Goal: Communication & Community: Answer question/provide support

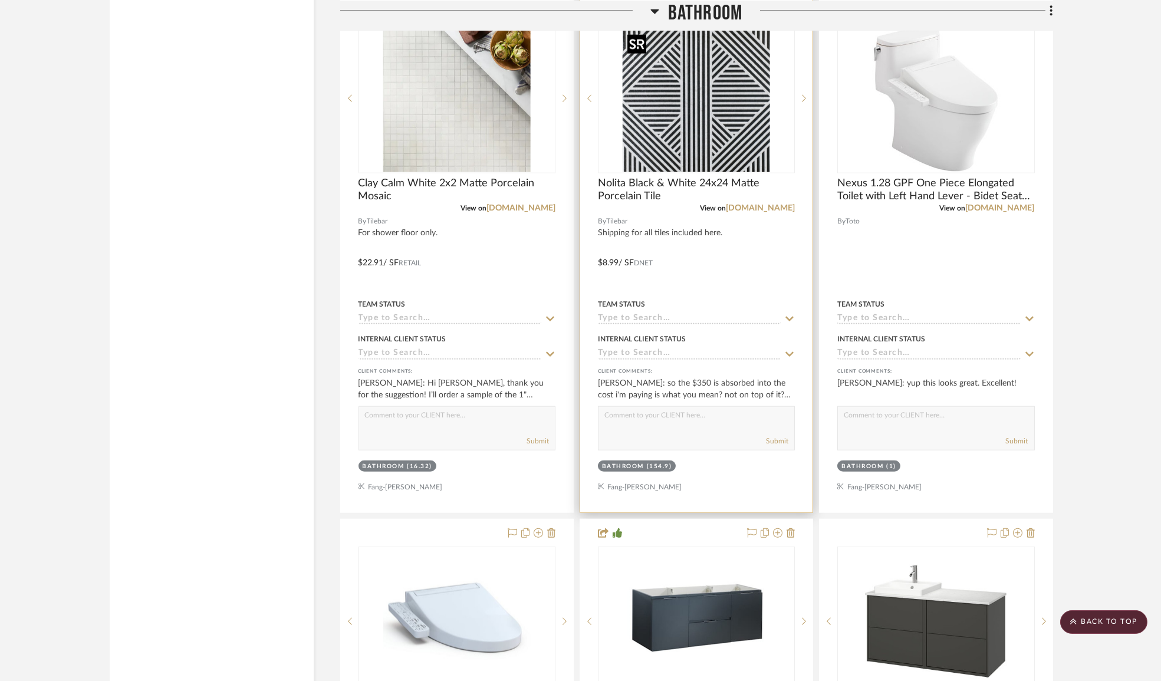
click at [679, 102] on img "0" at bounding box center [696, 98] width 147 height 147
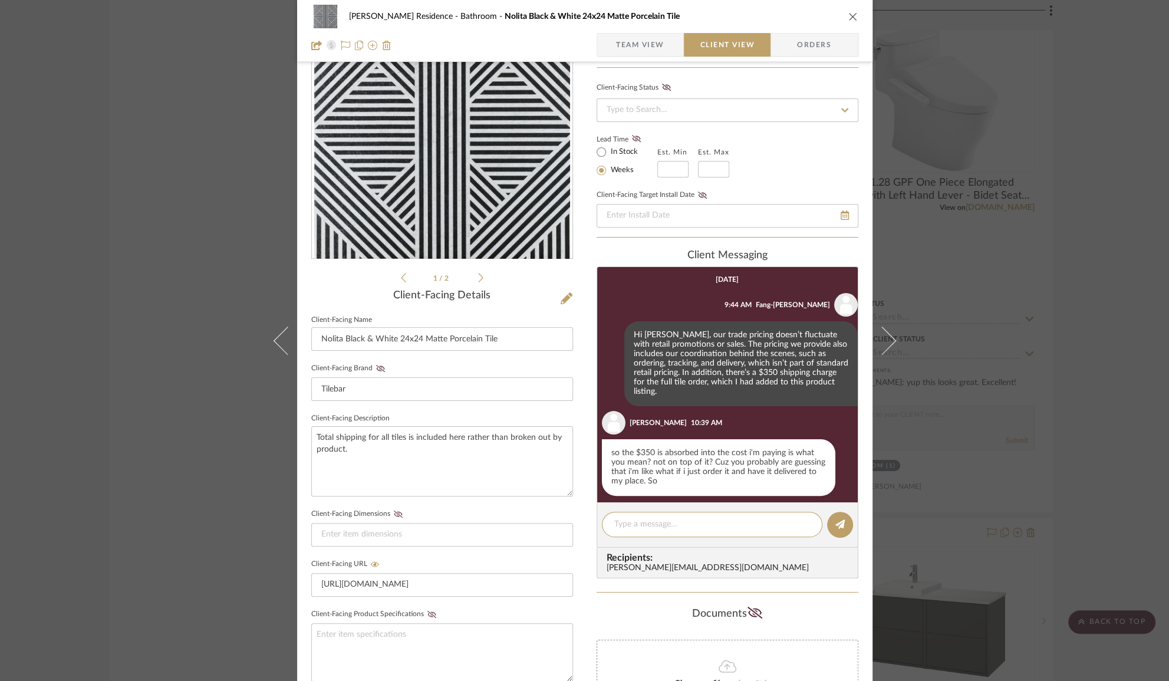
scroll to position [132, 0]
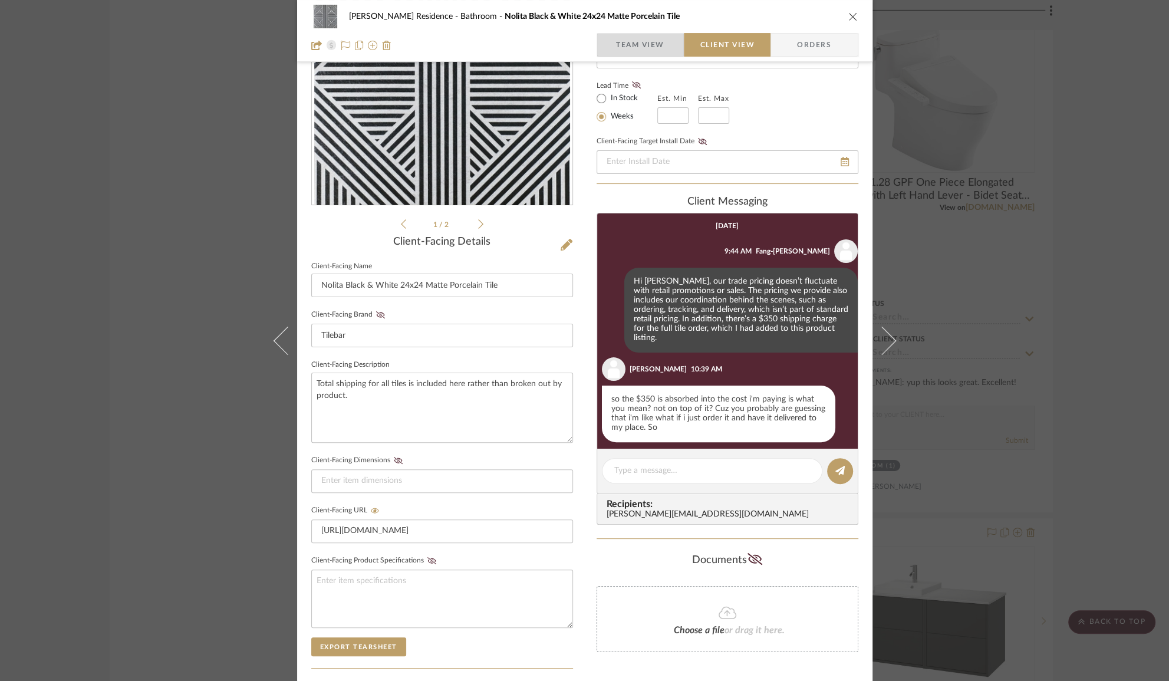
click at [653, 44] on span "Team View" at bounding box center [640, 45] width 48 height 24
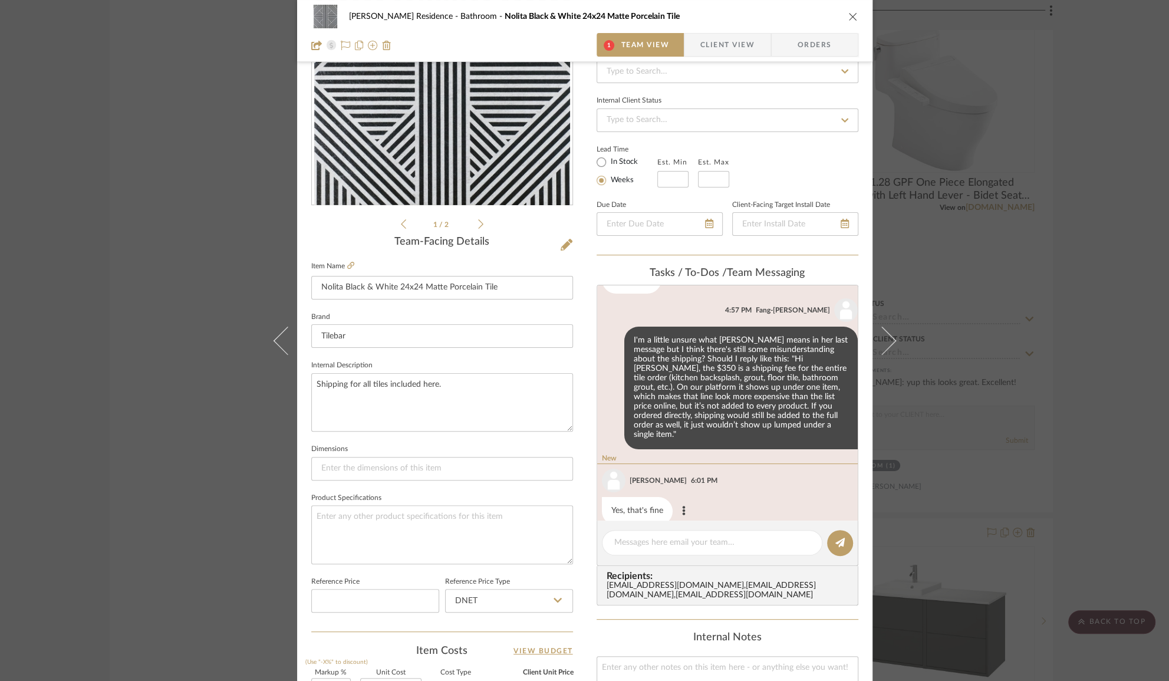
scroll to position [283, 0]
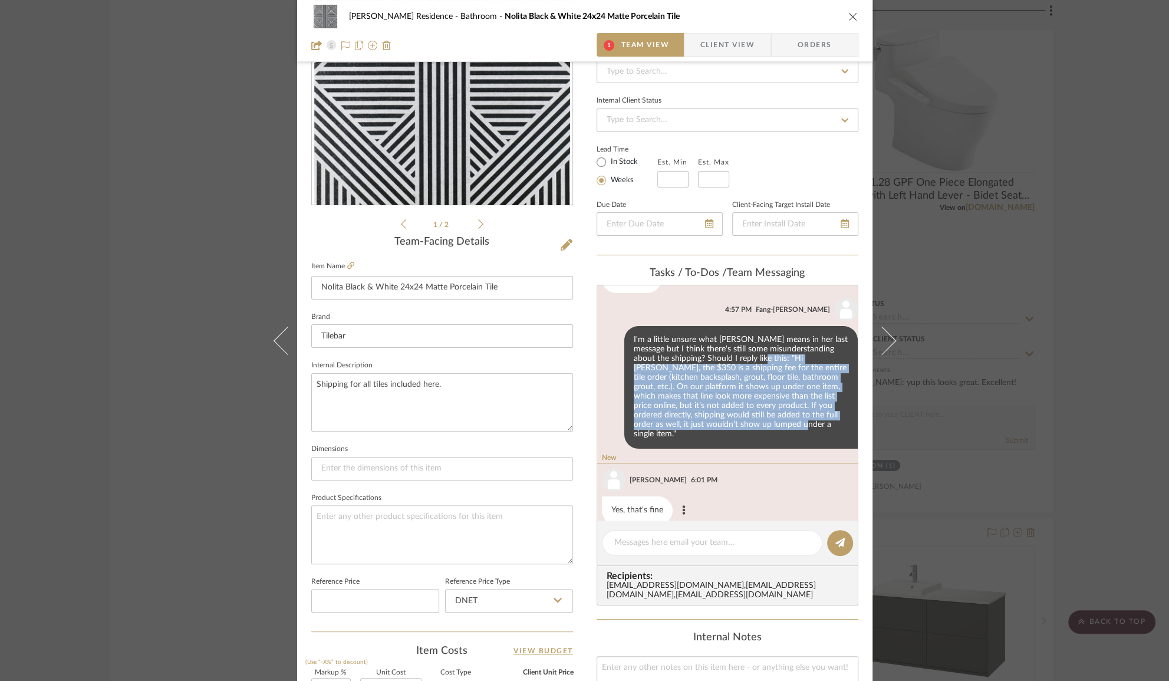
drag, startPoint x: 746, startPoint y: 350, endPoint x: 729, endPoint y: 440, distance: 92.5
click at [721, 416] on div "I'm a little unsure what [PERSON_NAME] means in her last message but I think th…" at bounding box center [740, 387] width 233 height 122
copy div "Hi [PERSON_NAME], the $350 is a shipping fee for the entire tile order (kitchen…"
drag, startPoint x: 750, startPoint y: 50, endPoint x: 751, endPoint y: 61, distance: 10.6
click at [749, 50] on span "Client View" at bounding box center [728, 45] width 86 height 24
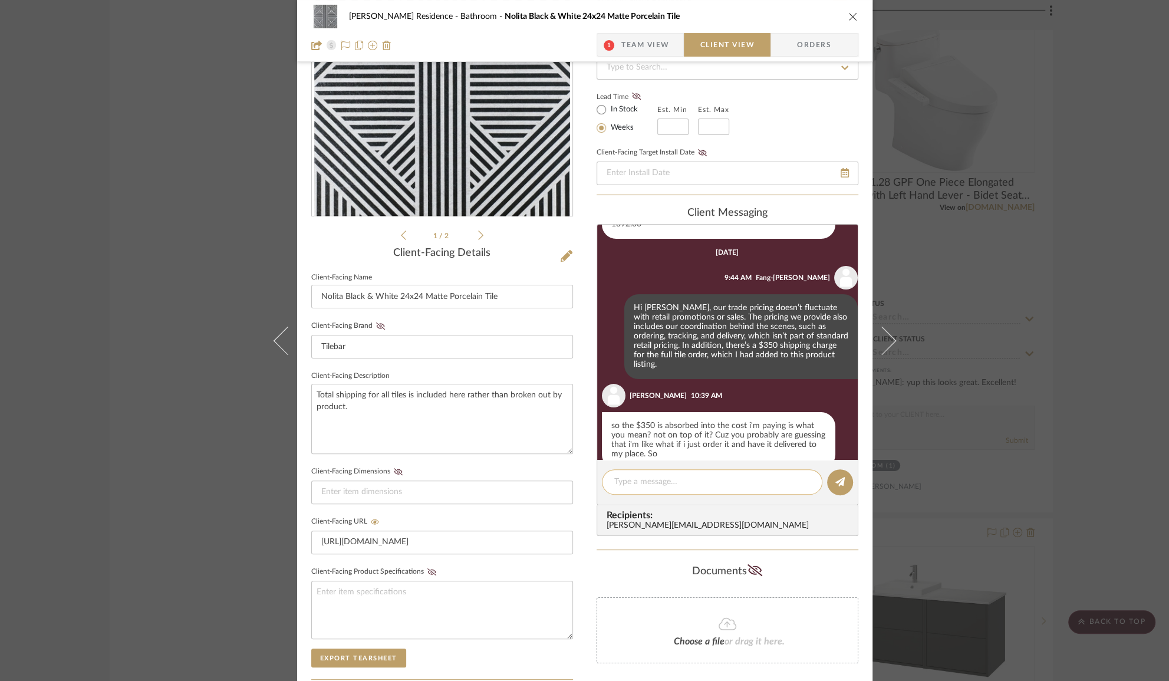
scroll to position [310, 0]
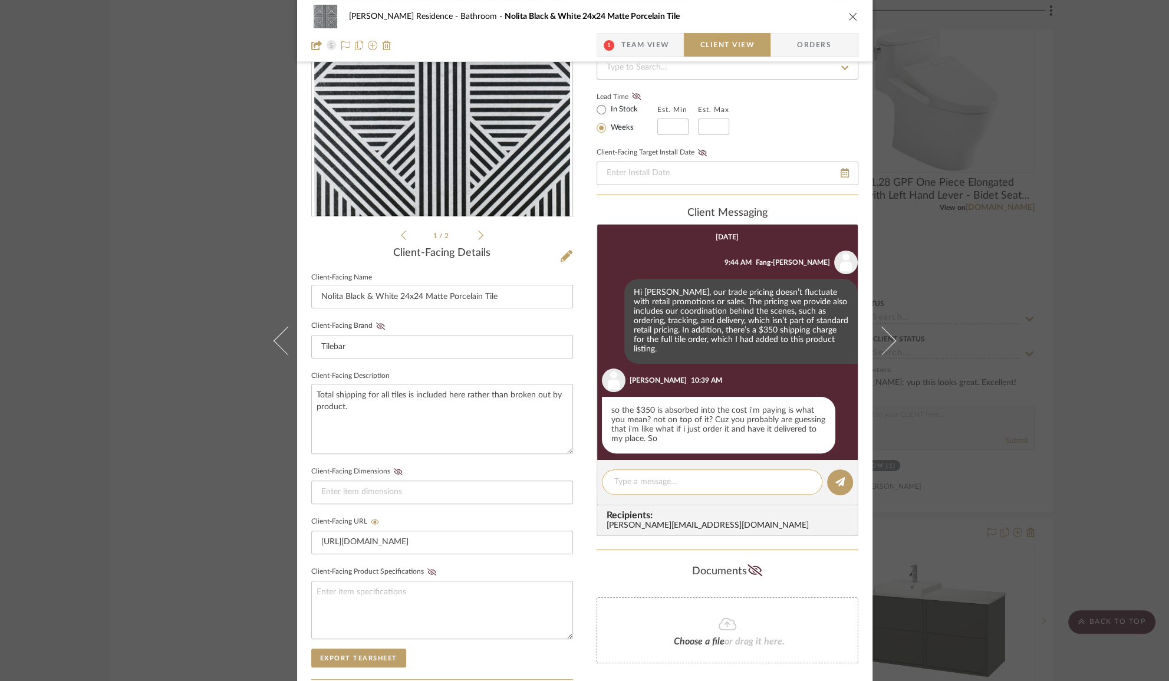
click at [680, 480] on textarea at bounding box center [712, 482] width 196 height 12
paste textarea "Hi [PERSON_NAME], the $350 is a shipping fee for the entire tile order (kitchen…"
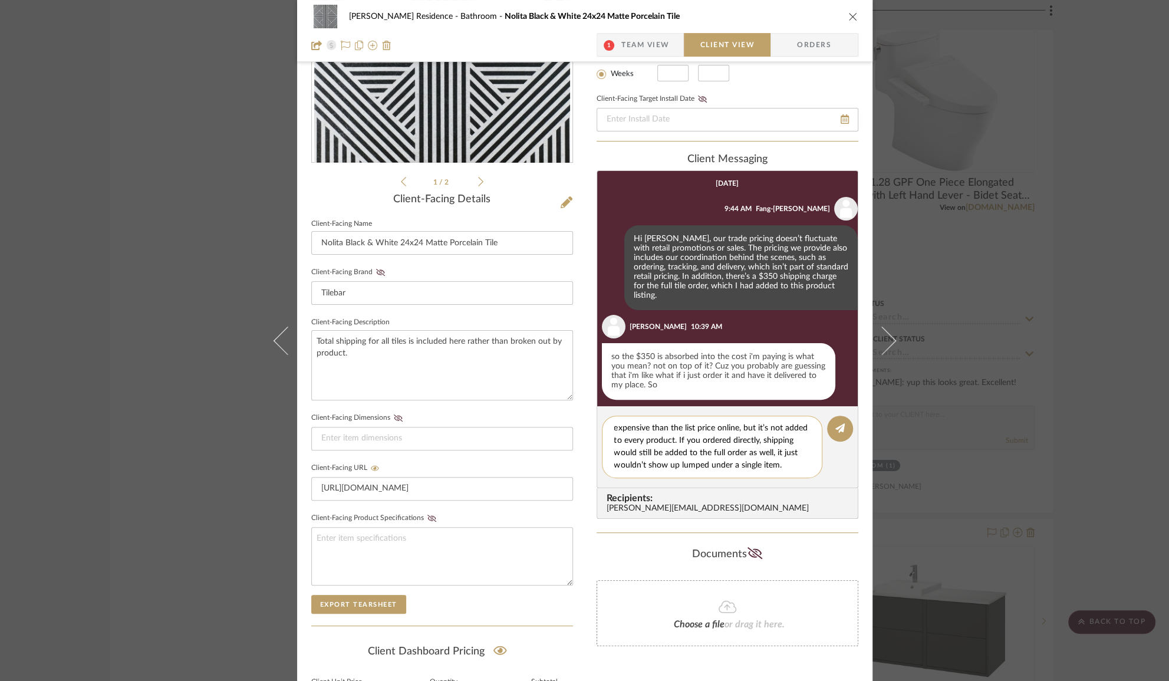
scroll to position [52, 0]
drag, startPoint x: 696, startPoint y: 425, endPoint x: 695, endPoint y: 459, distance: 33.6
click at [695, 459] on textarea "Hi [PERSON_NAME], the $350 is a shipping fee for the entire tile order (kitchen…" at bounding box center [716, 447] width 205 height 50
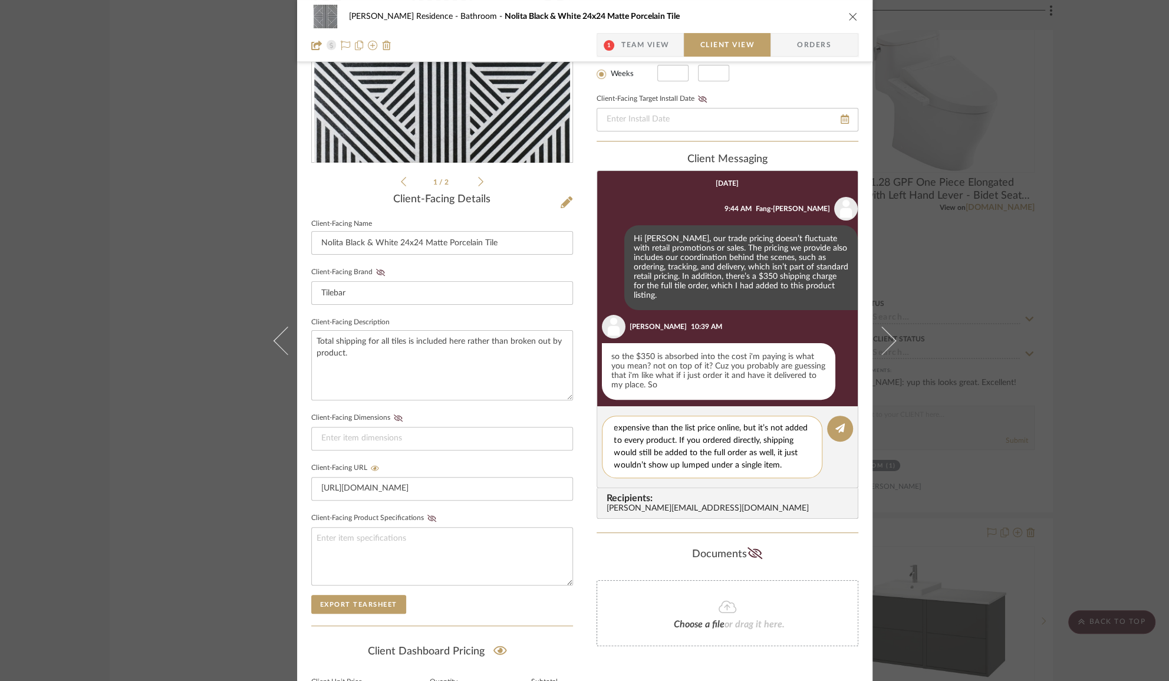
drag, startPoint x: 698, startPoint y: 442, endPoint x: 695, endPoint y: 464, distance: 21.9
click at [695, 464] on textarea "Hi [PERSON_NAME], the $350 is a shipping fee for the entire tile order (kitchen…" at bounding box center [716, 447] width 205 height 50
click at [684, 462] on textarea "Hi [PERSON_NAME], the $350 is a shipping fee for the entire tile order (kitchen…" at bounding box center [716, 447] width 205 height 50
type textarea "Hi [PERSON_NAME], the $350 is a shipping fee for the entire tile order (kitchen…"
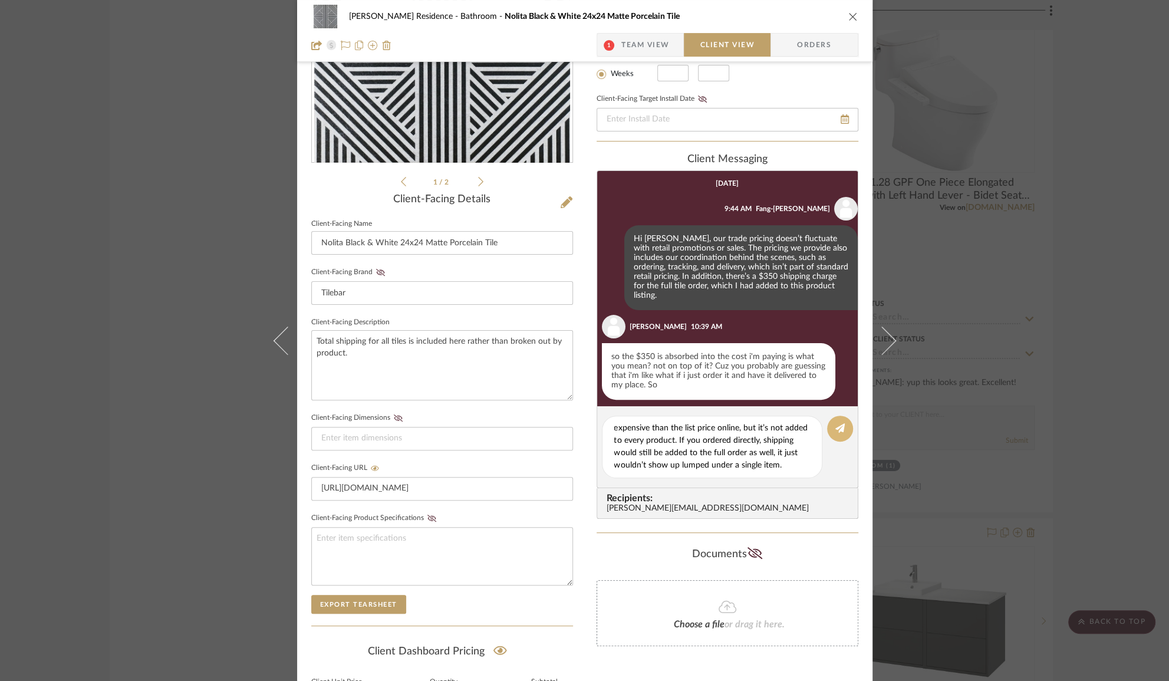
click at [833, 432] on button at bounding box center [840, 429] width 26 height 26
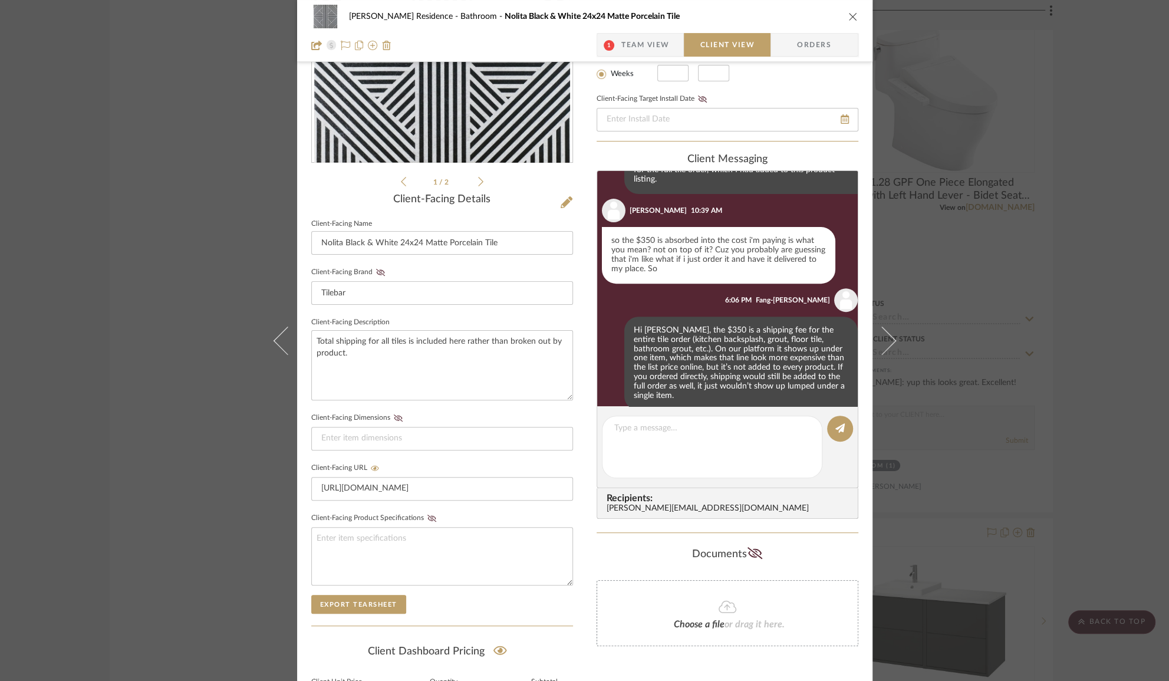
scroll to position [428, 0]
click at [154, 341] on div "[PERSON_NAME] Residence Bathroom Nolita Black & White 24x24 Matte Porcelain Til…" at bounding box center [584, 340] width 1169 height 681
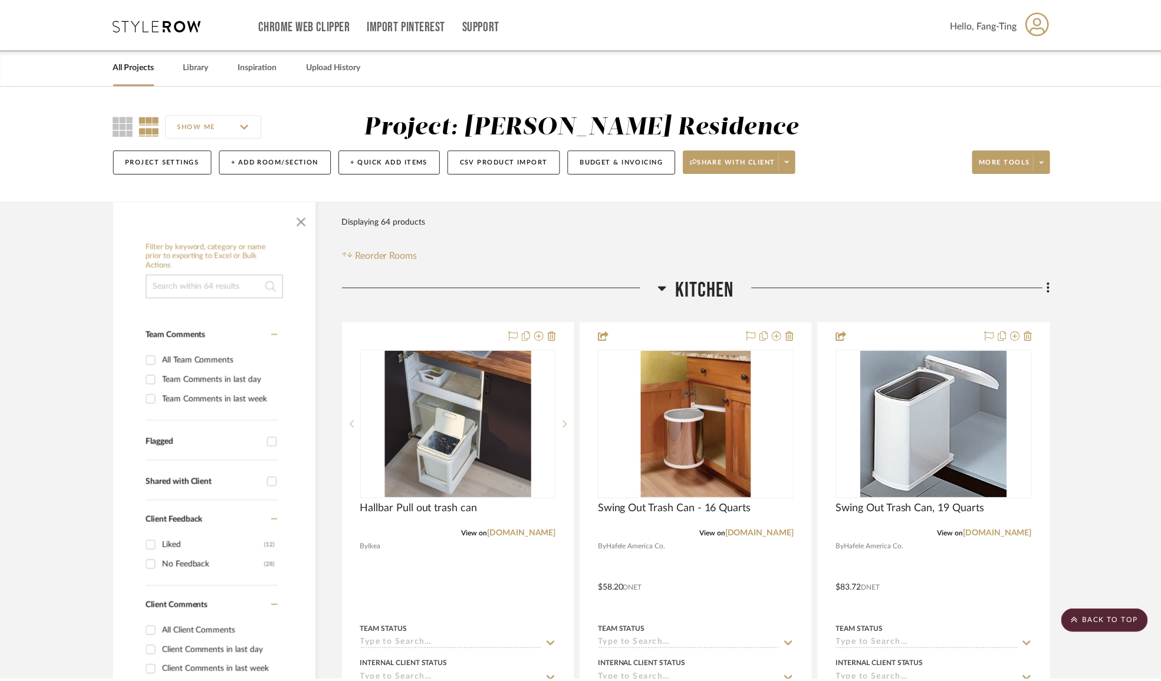
scroll to position [3570, 0]
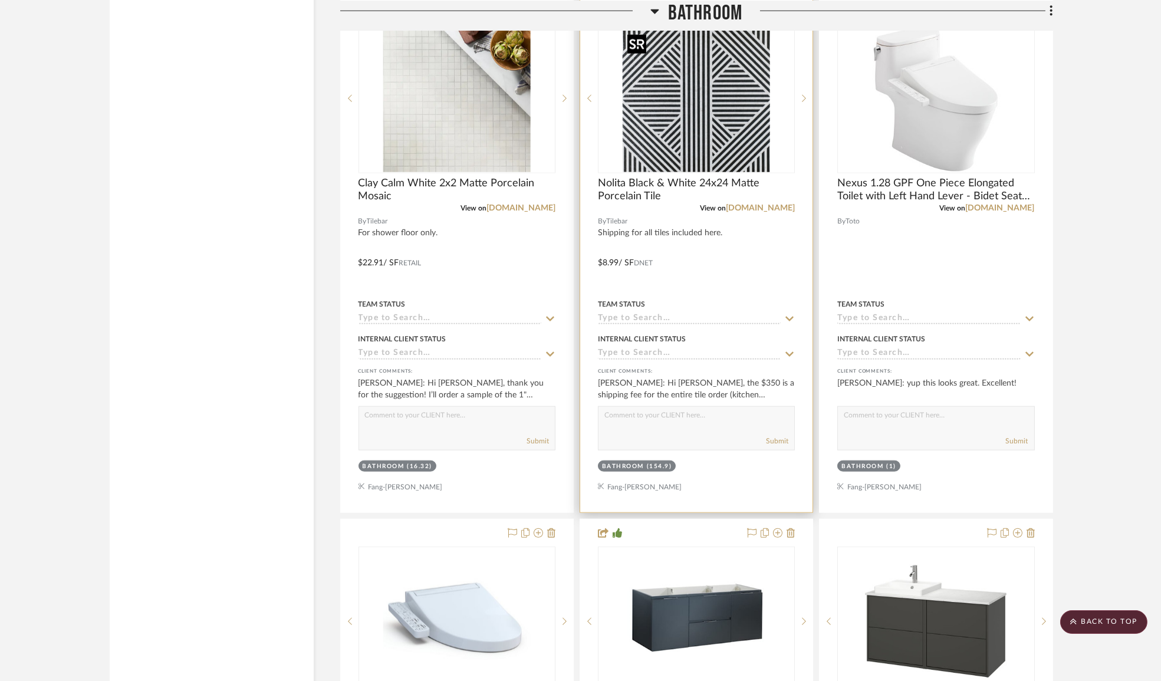
click at [677, 88] on img "0" at bounding box center [696, 98] width 147 height 147
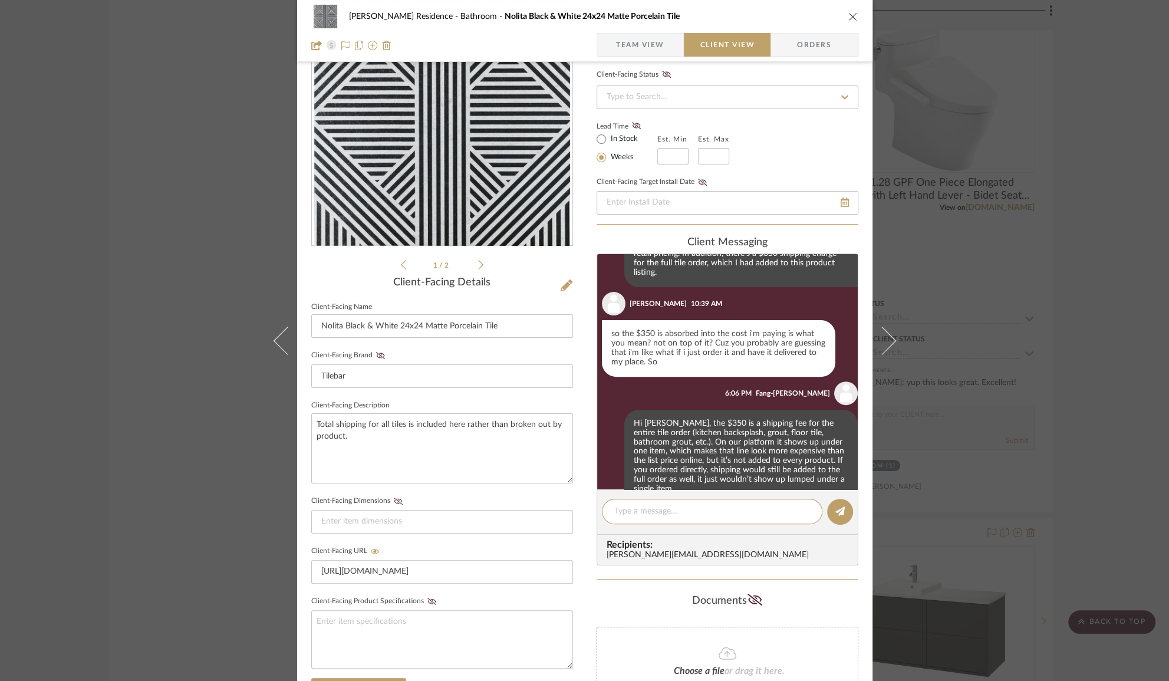
scroll to position [428, 0]
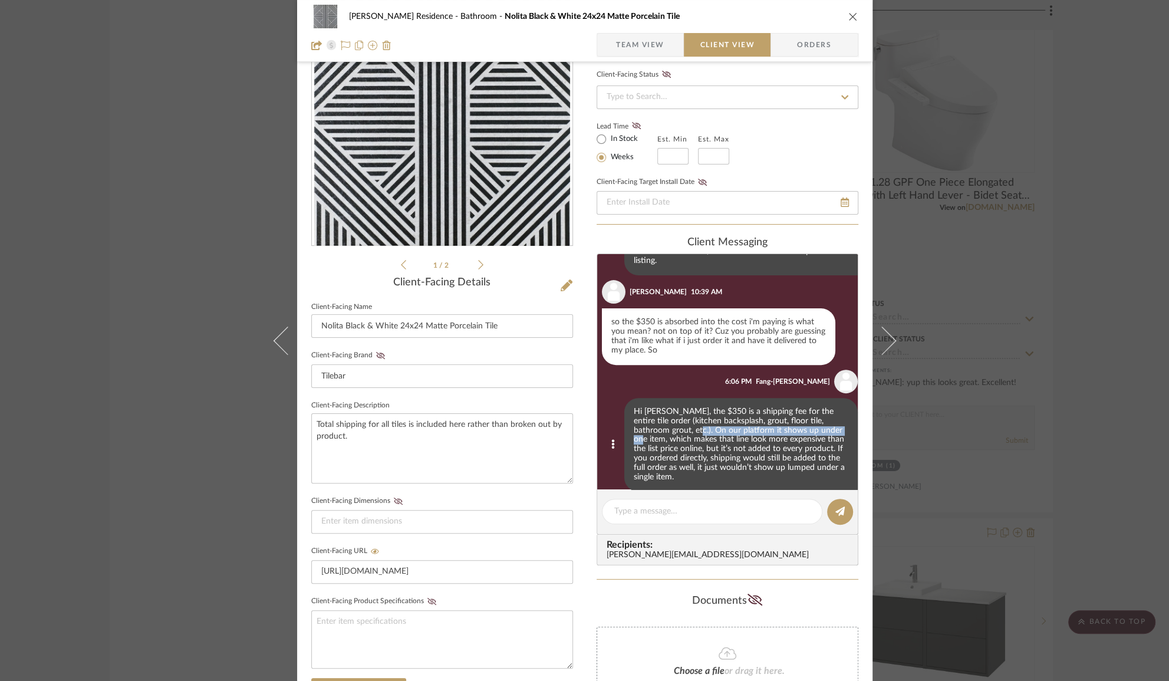
drag, startPoint x: 642, startPoint y: 419, endPoint x: 794, endPoint y: 419, distance: 151.5
click at [794, 419] on div "Hi [PERSON_NAME], the $350 is a shipping fee for the entire tile order (kitchen…" at bounding box center [740, 445] width 233 height 94
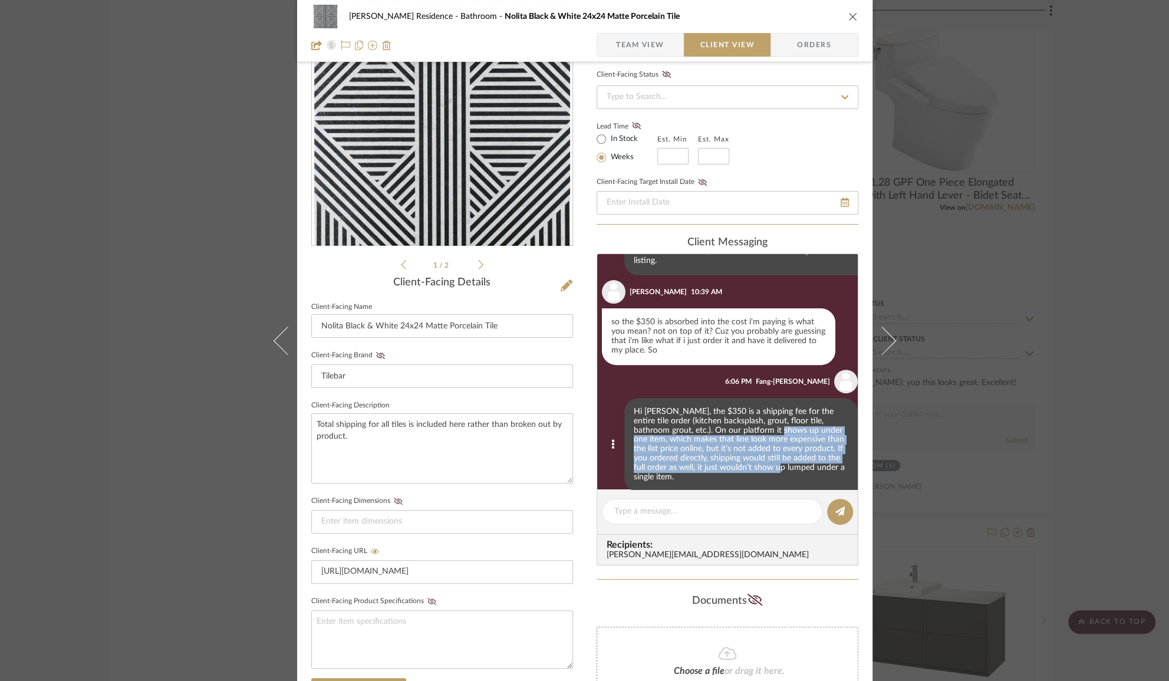
drag, startPoint x: 726, startPoint y: 419, endPoint x: 720, endPoint y: 458, distance: 38.8
click at [720, 458] on div "Hi [PERSON_NAME], the $350 is a shipping fee for the entire tile order (kitchen…" at bounding box center [740, 445] width 233 height 94
drag, startPoint x: 731, startPoint y: 422, endPoint x: 731, endPoint y: 461, distance: 38.3
click at [731, 461] on div "Hi [PERSON_NAME], the $350 is a shipping fee for the entire tile order (kitchen…" at bounding box center [740, 445] width 233 height 94
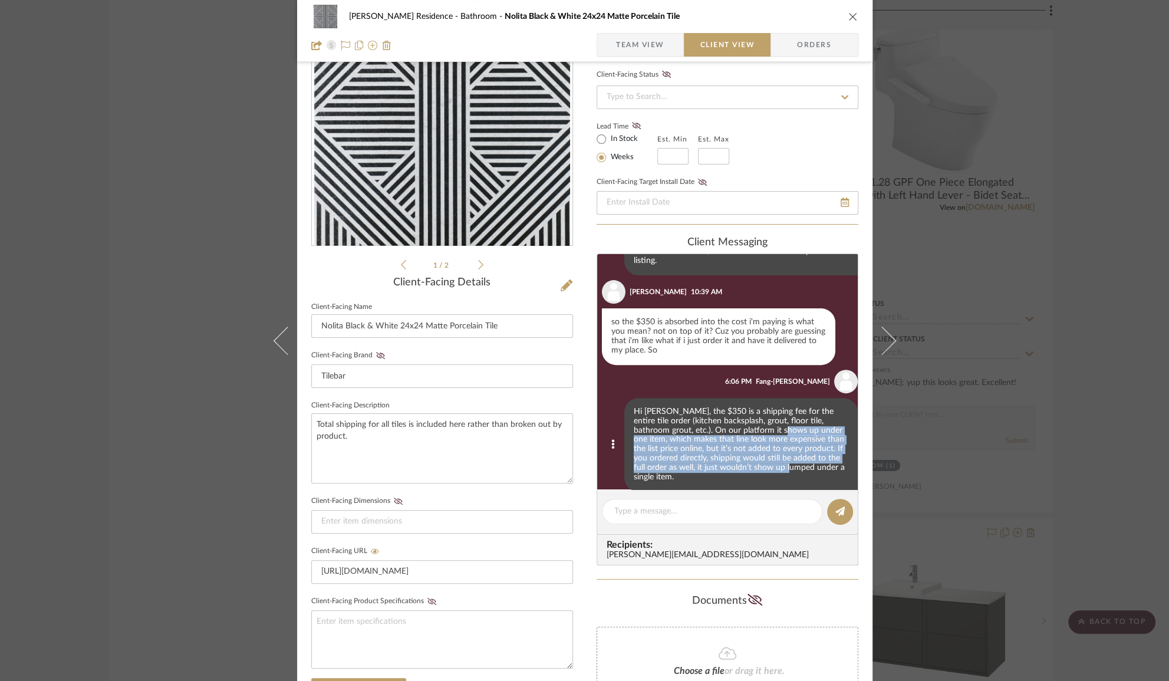
click at [731, 461] on div "Hi [PERSON_NAME], the $350 is a shipping fee for the entire tile order (kitchen…" at bounding box center [740, 445] width 233 height 94
drag, startPoint x: 735, startPoint y: 419, endPoint x: 731, endPoint y: 451, distance: 32.6
click at [731, 451] on div "Hi [PERSON_NAME], the $350 is a shipping fee for the entire tile order (kitchen…" at bounding box center [740, 445] width 233 height 94
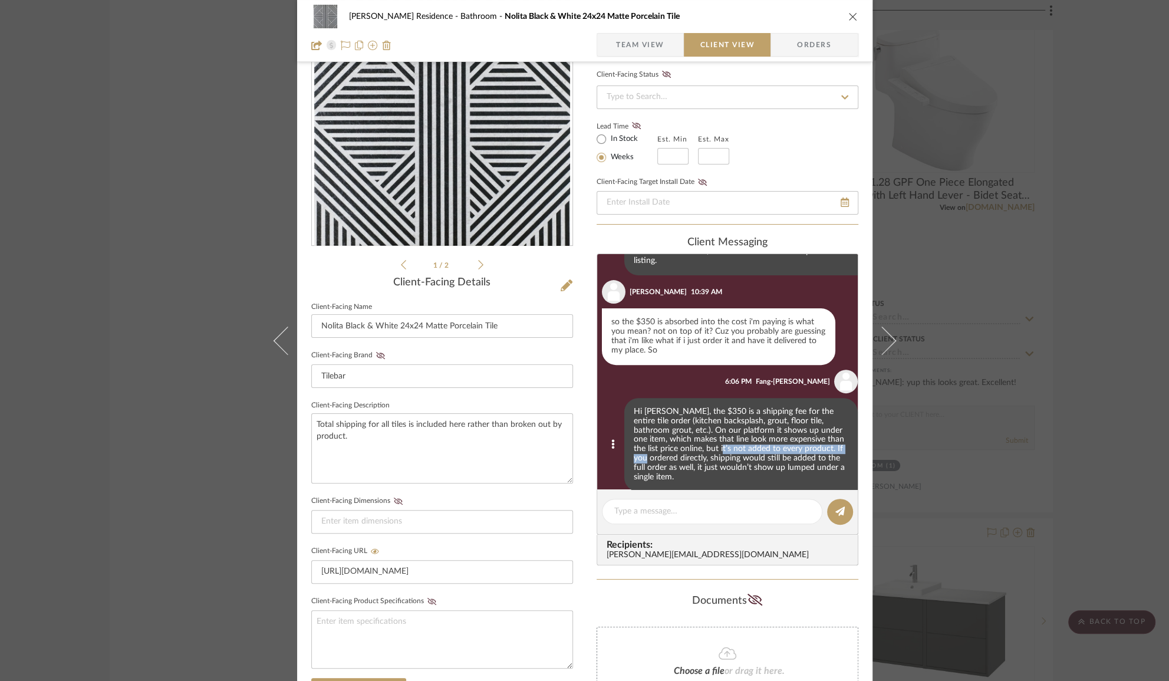
drag, startPoint x: 654, startPoint y: 436, endPoint x: 792, endPoint y: 438, distance: 138.6
click at [792, 438] on div "Hi [PERSON_NAME], the $350 is a shipping fee for the entire tile order (kitchen…" at bounding box center [740, 445] width 233 height 94
drag, startPoint x: 756, startPoint y: 455, endPoint x: 662, endPoint y: 453, distance: 94.3
click at [662, 453] on div "Hi [PERSON_NAME], the $350 is a shipping fee for the entire tile order (kitchen…" at bounding box center [740, 445] width 233 height 94
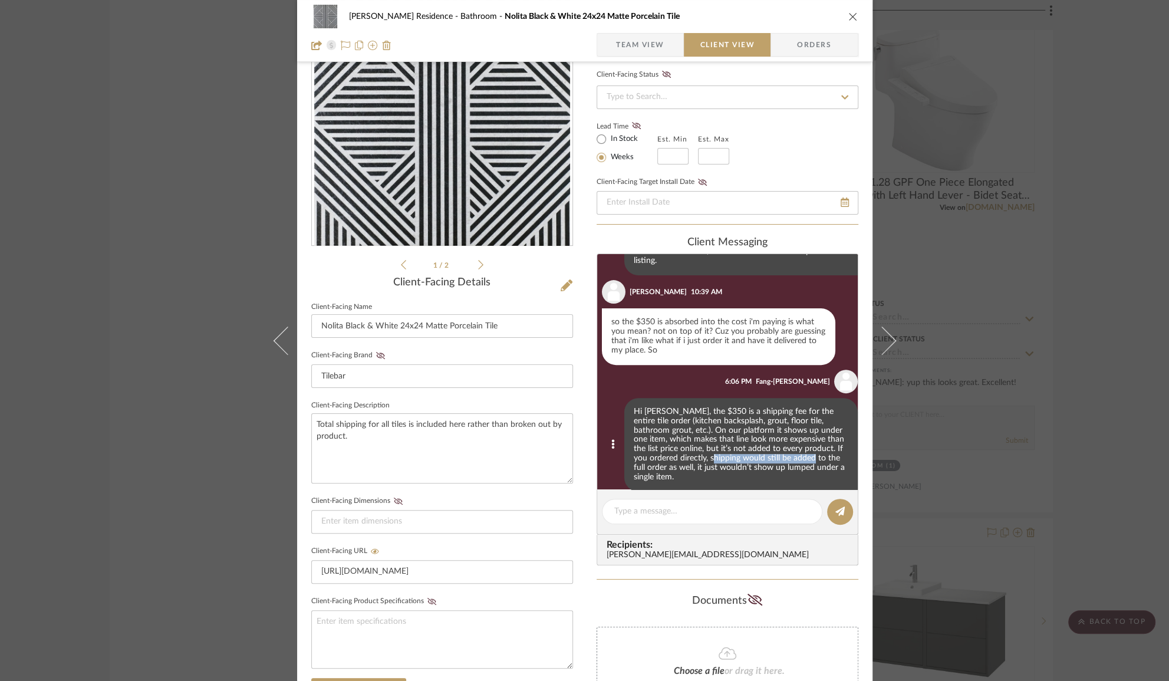
click at [662, 453] on div "Hi [PERSON_NAME], the $350 is a shipping fee for the entire tile order (kitchen…" at bounding box center [740, 445] width 233 height 94
drag, startPoint x: 696, startPoint y: 448, endPoint x: 795, endPoint y: 448, distance: 99.6
click at [795, 448] on div "Hi [PERSON_NAME], the $350 is a shipping fee for the entire tile order (kitchen…" at bounding box center [740, 445] width 233 height 94
drag, startPoint x: 742, startPoint y: 462, endPoint x: 649, endPoint y: 458, distance: 93.8
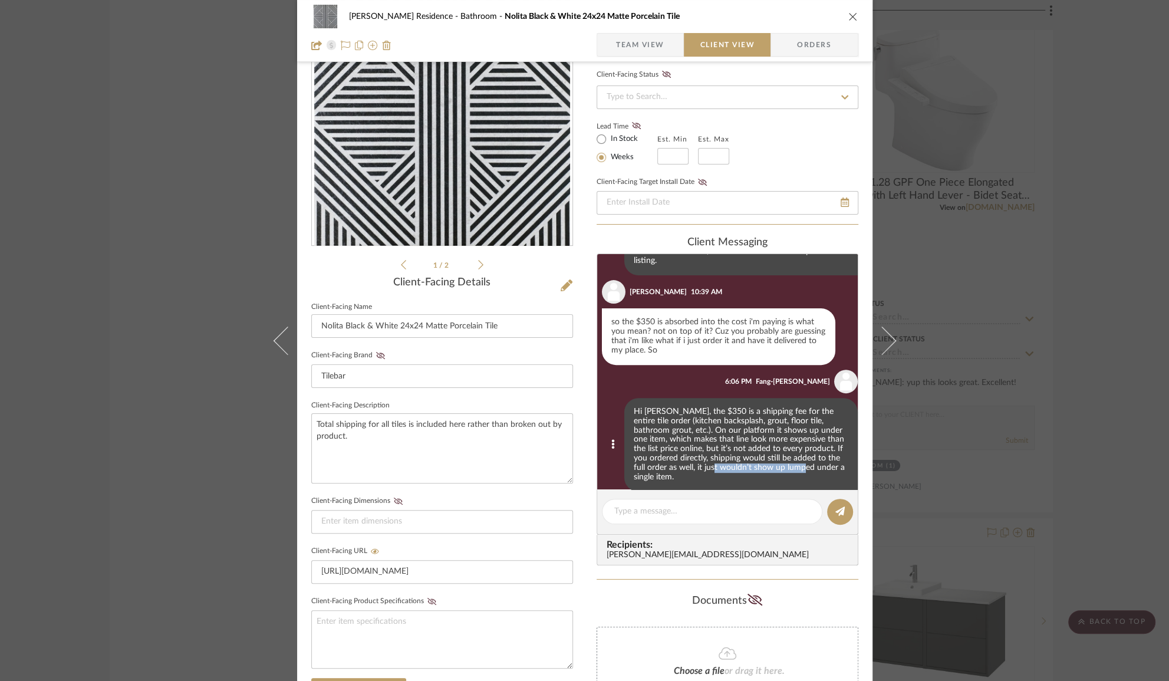
click at [649, 458] on div "Hi [PERSON_NAME], the $350 is a shipping fee for the entire tile order (kitchen…" at bounding box center [740, 445] width 233 height 94
drag, startPoint x: 689, startPoint y: 459, endPoint x: 761, endPoint y: 459, distance: 71.3
click at [761, 459] on div "Hi [PERSON_NAME], the $350 is a shipping fee for the entire tile order (kitchen…" at bounding box center [740, 445] width 233 height 94
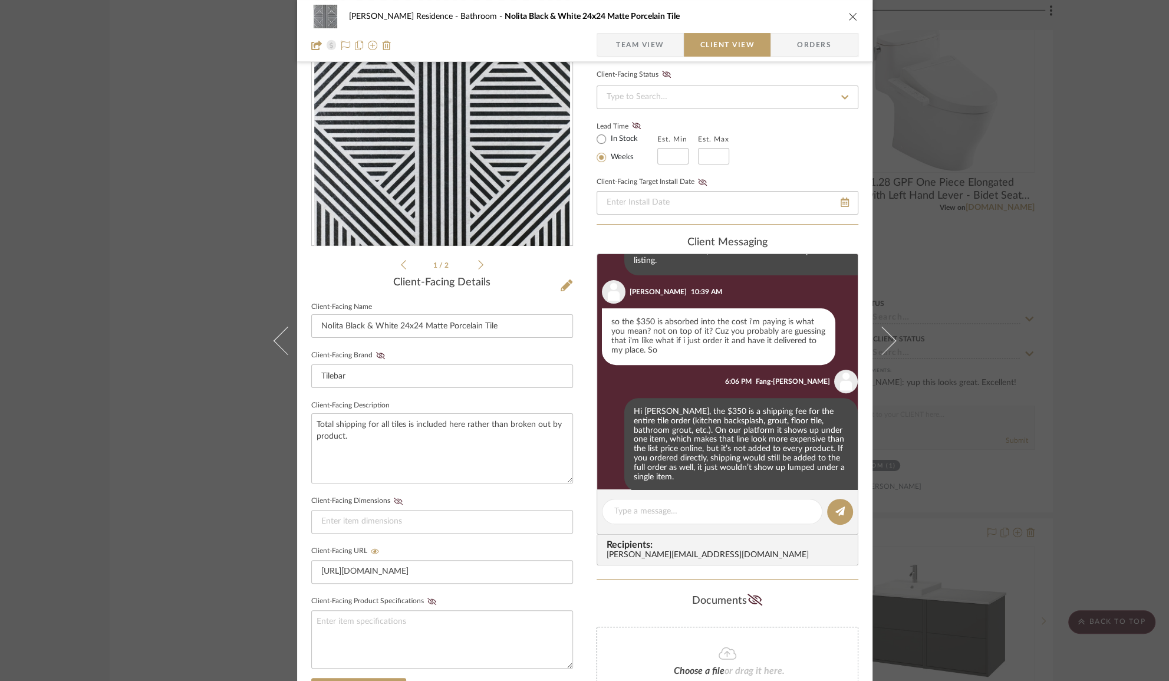
click at [619, 47] on span "Team View" at bounding box center [640, 45] width 48 height 24
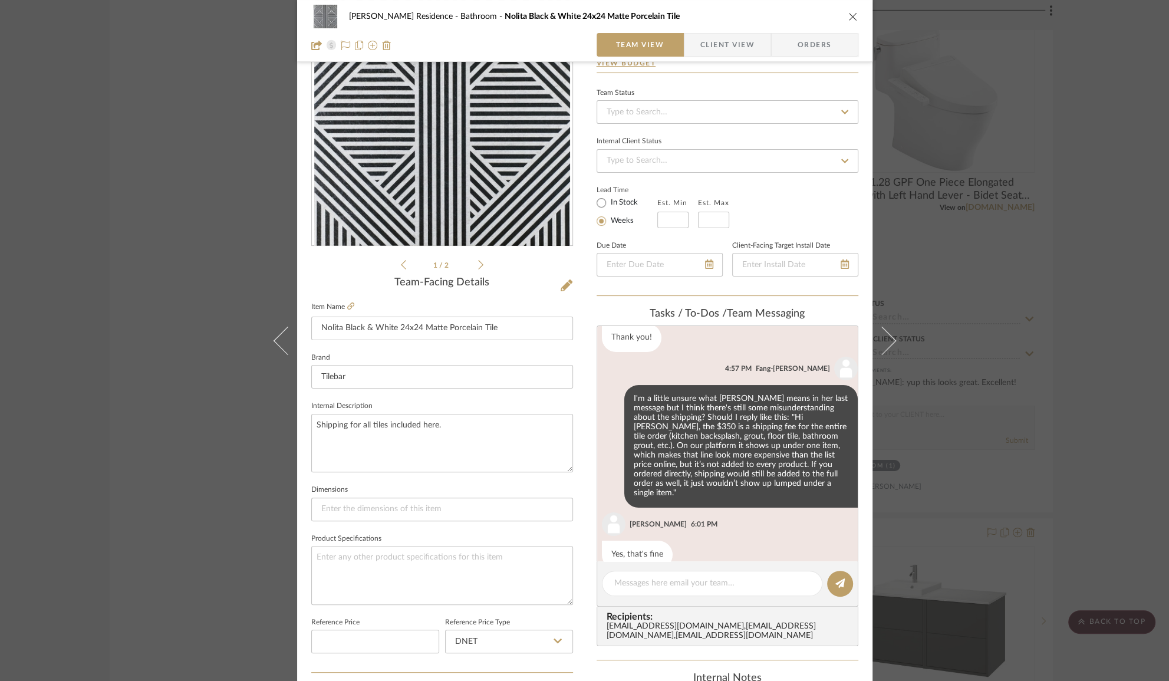
scroll to position [268, 0]
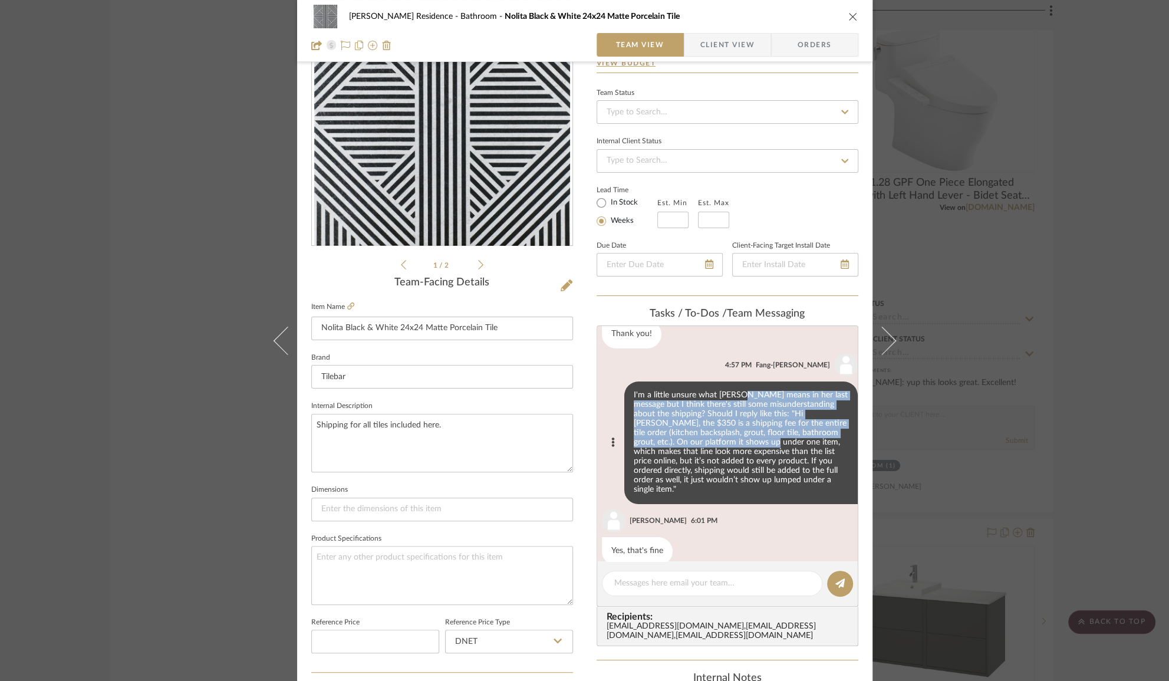
drag, startPoint x: 732, startPoint y: 386, endPoint x: 725, endPoint y: 431, distance: 45.9
click at [725, 431] on div "I'm a little unsure what [PERSON_NAME] means in her last message but I think th…" at bounding box center [740, 442] width 233 height 122
drag, startPoint x: 725, startPoint y: 398, endPoint x: 722, endPoint y: 437, distance: 39.1
click at [722, 437] on div "I'm a little unsure what [PERSON_NAME] means in her last message but I think th…" at bounding box center [740, 442] width 233 height 122
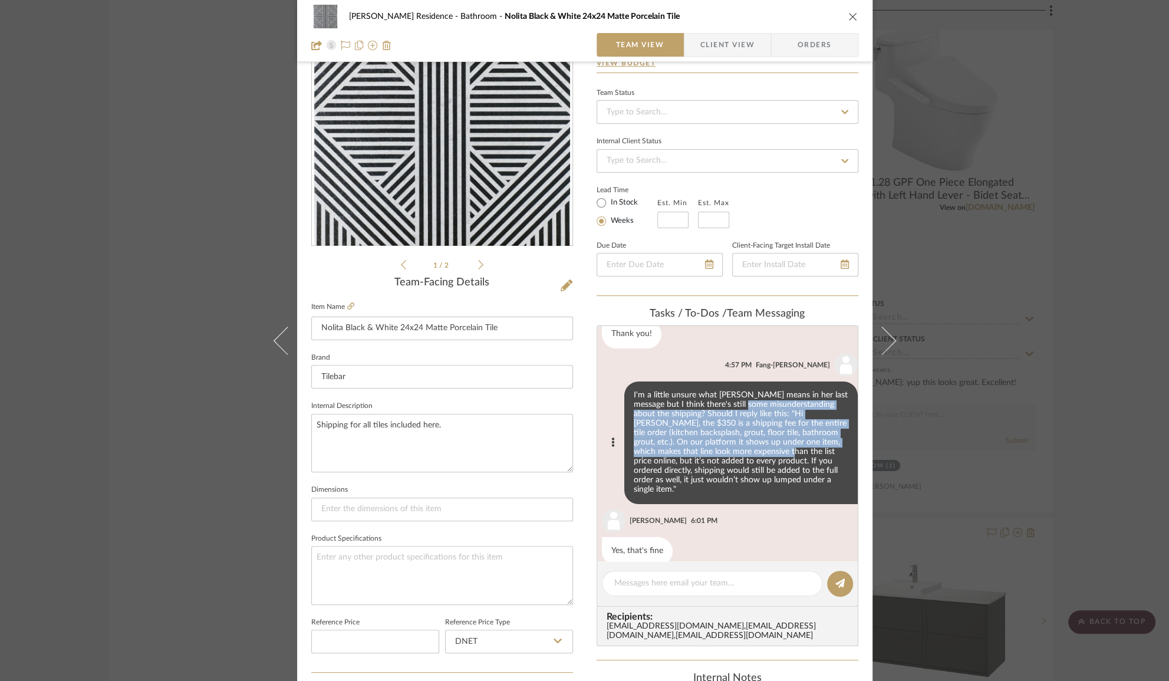
click at [722, 437] on div "I'm a little unsure what [PERSON_NAME] means in her last message but I think th…" at bounding box center [740, 442] width 233 height 122
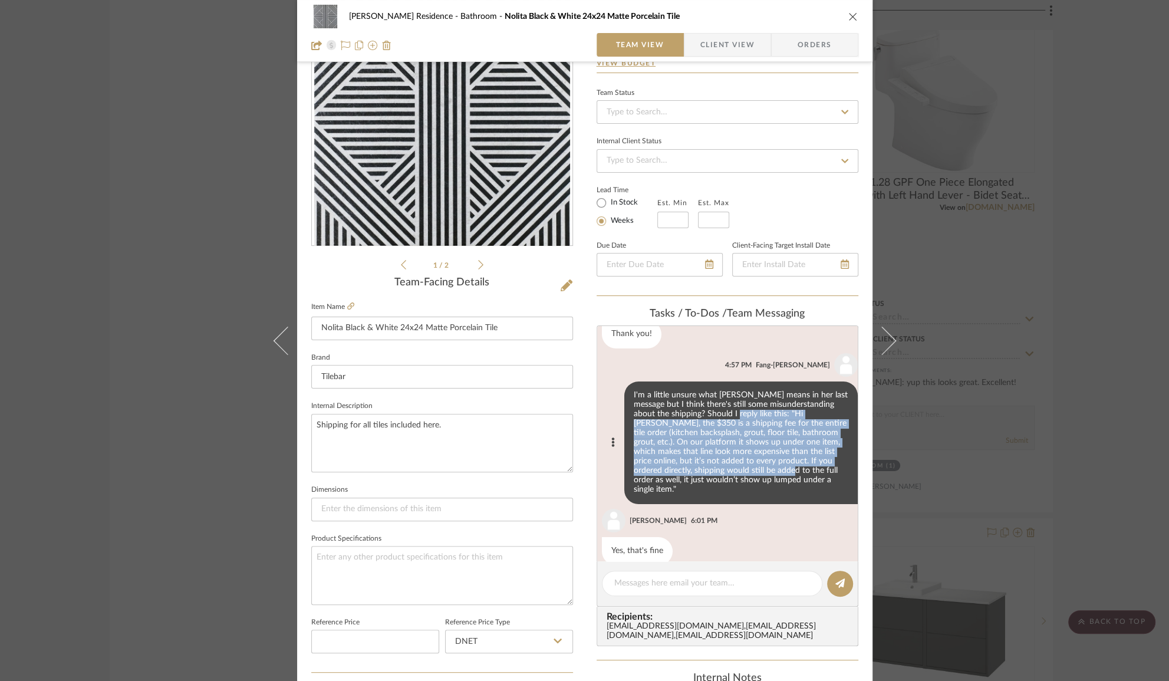
drag, startPoint x: 719, startPoint y: 407, endPoint x: 713, endPoint y: 460, distance: 53.5
click at [713, 460] on div "I'm a little unsure what [PERSON_NAME] means in her last message but I think th…" at bounding box center [740, 442] width 233 height 122
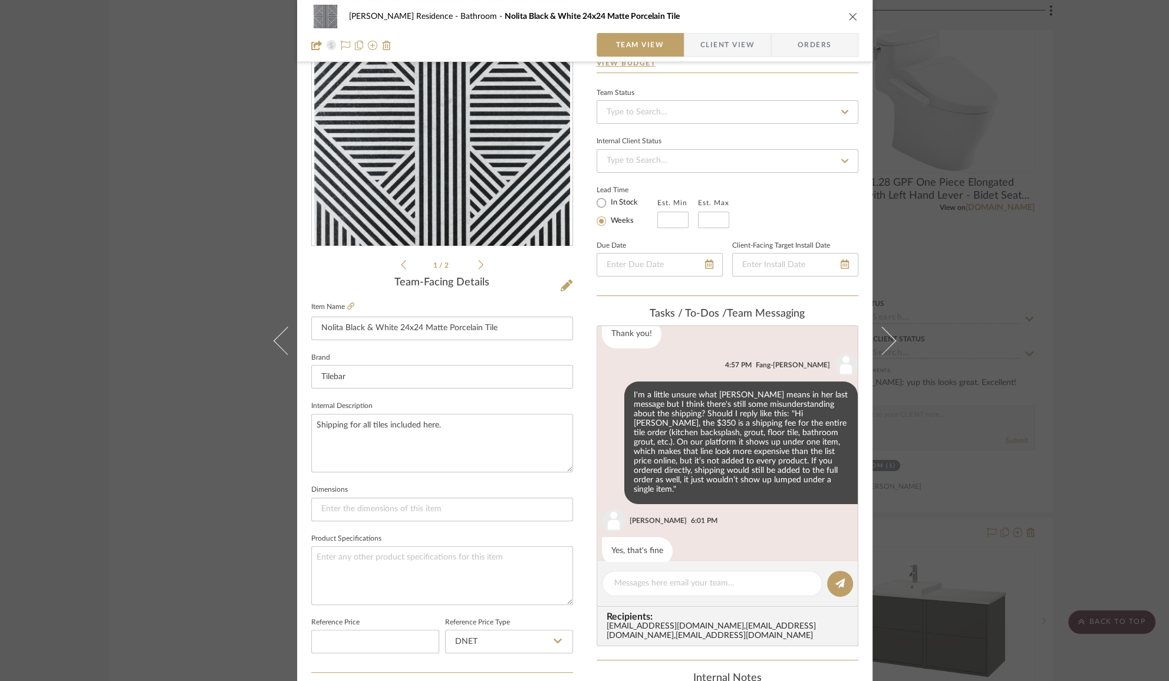
click at [736, 38] on span "Client View" at bounding box center [727, 45] width 54 height 24
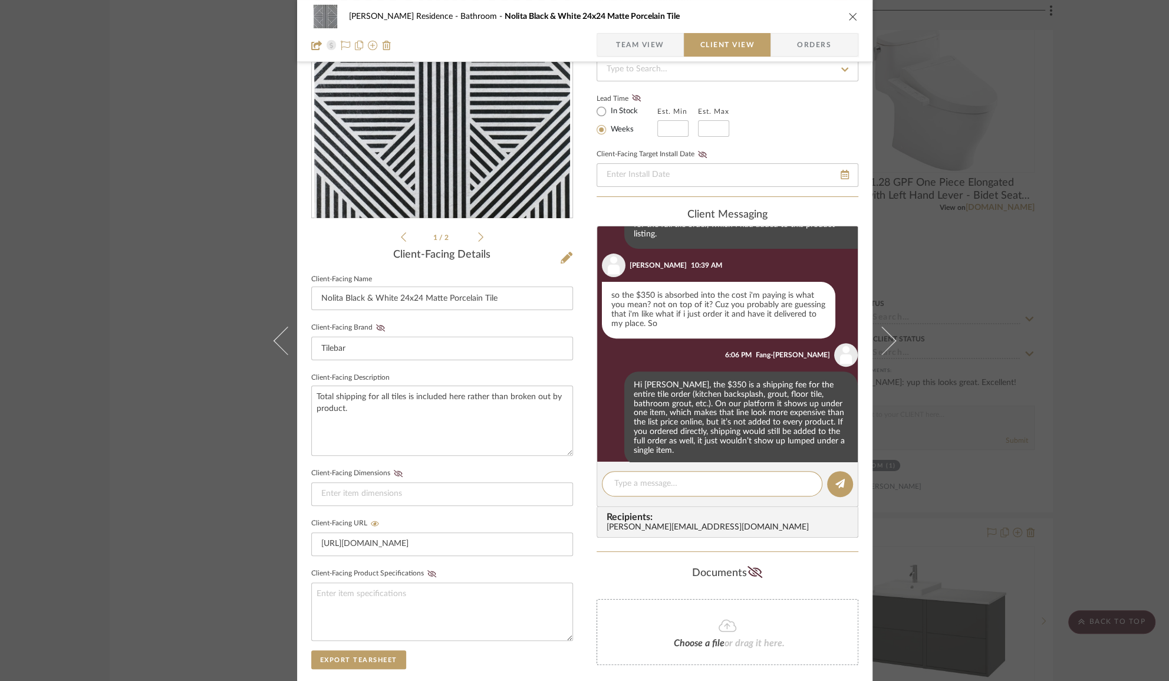
scroll to position [428, 0]
click at [642, 478] on textarea at bounding box center [712, 484] width 196 height 12
type textarea "B"
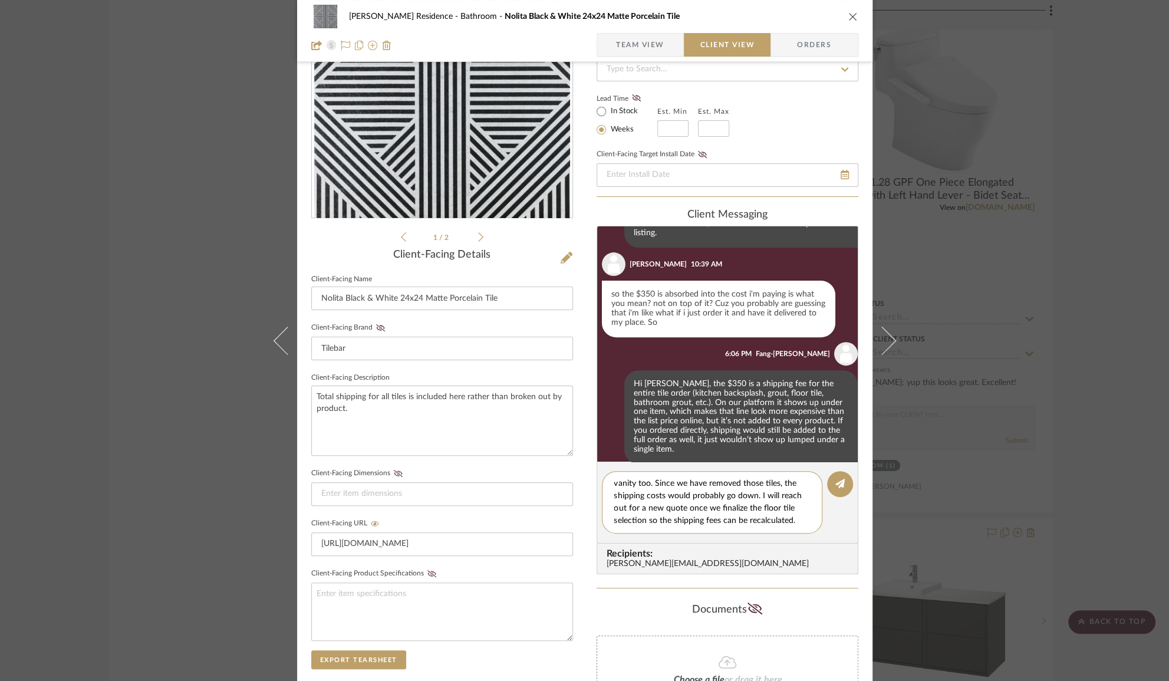
scroll to position [0, 0]
drag, startPoint x: 672, startPoint y: 524, endPoint x: 596, endPoint y: 463, distance: 97.3
click at [597, 463] on editor-of-message "Also, just to note, this shipping fee was based on our old quote where we are t…" at bounding box center [728, 503] width 262 height 82
paste textarea "e shipping fee was based on our earlier quote, which included tiling the wall b…"
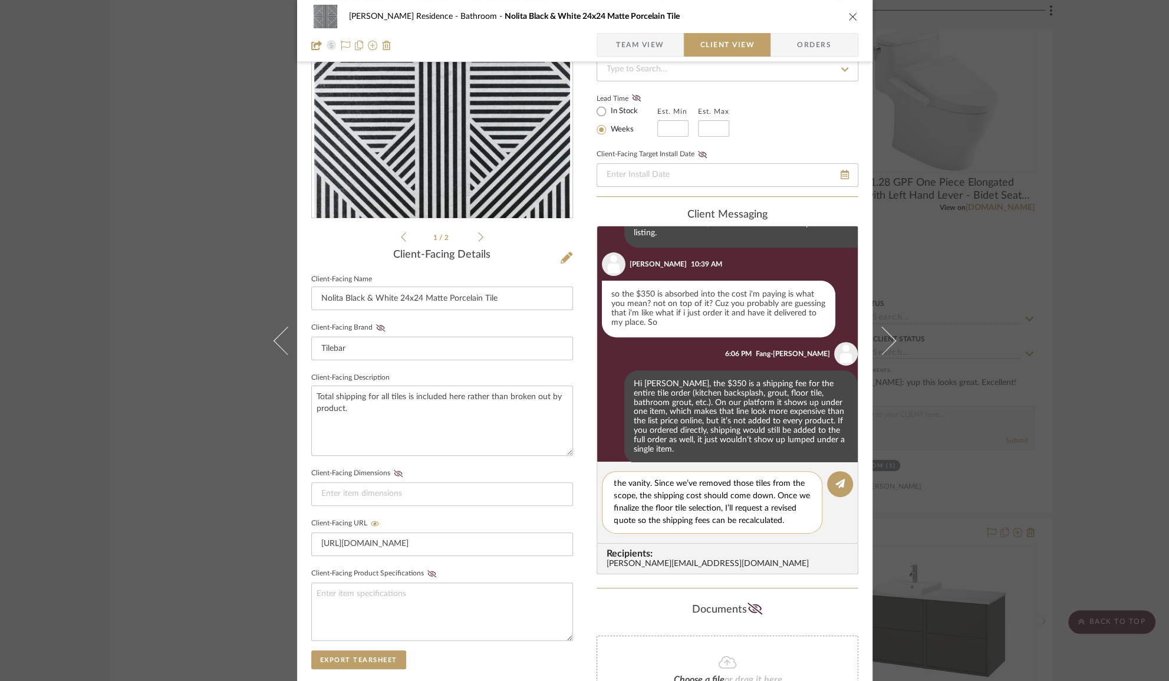
click at [723, 522] on textarea "Also, just to note, the shipping fee was based on our earlier quote, which incl…" at bounding box center [716, 503] width 205 height 50
click at [696, 507] on textarea "Also, just to note, the shipping fee was based on our earlier quote, which incl…" at bounding box center [716, 503] width 205 height 50
type textarea "Also, just to note, the shipping fee was based on our earlier quote, which incl…"
click at [830, 483] on button at bounding box center [840, 484] width 26 height 26
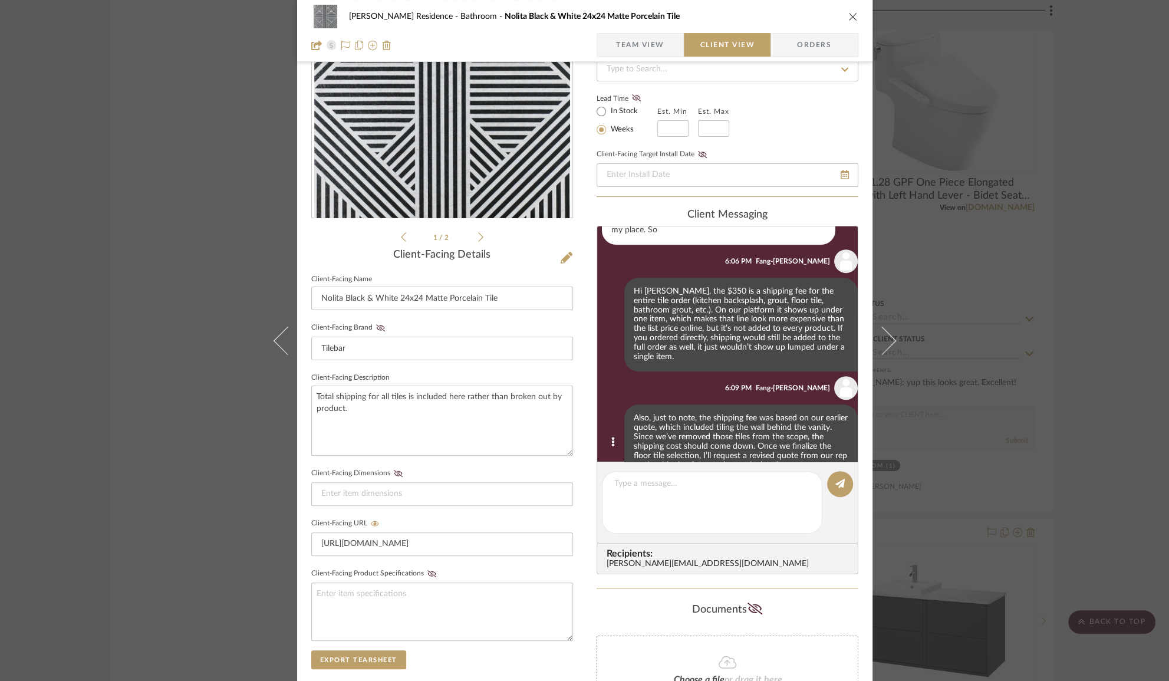
scroll to position [537, 0]
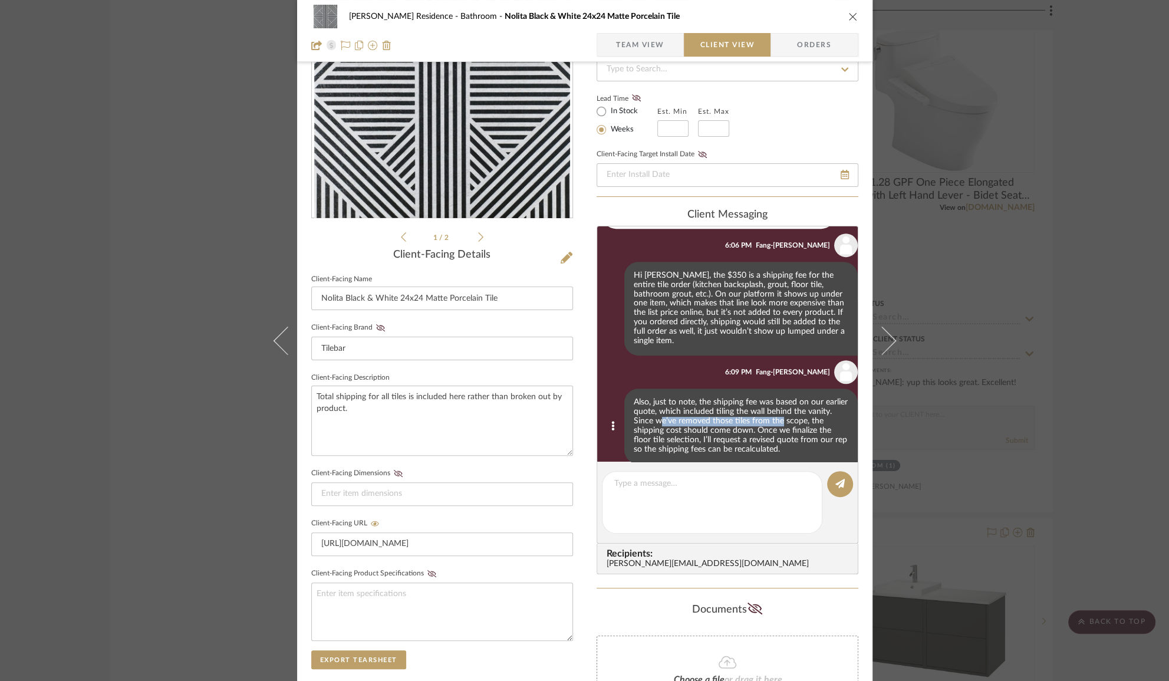
drag, startPoint x: 649, startPoint y: 402, endPoint x: 772, endPoint y: 402, distance: 123.2
click at [772, 402] on div "Also, just to note, the shipping fee was based on our earlier quote, which incl…" at bounding box center [740, 426] width 233 height 75
drag, startPoint x: 704, startPoint y: 404, endPoint x: 703, endPoint y: 414, distance: 10.0
click at [703, 414] on div "Also, just to note, the shipping fee was based on our earlier quote, which incl…" at bounding box center [740, 426] width 233 height 75
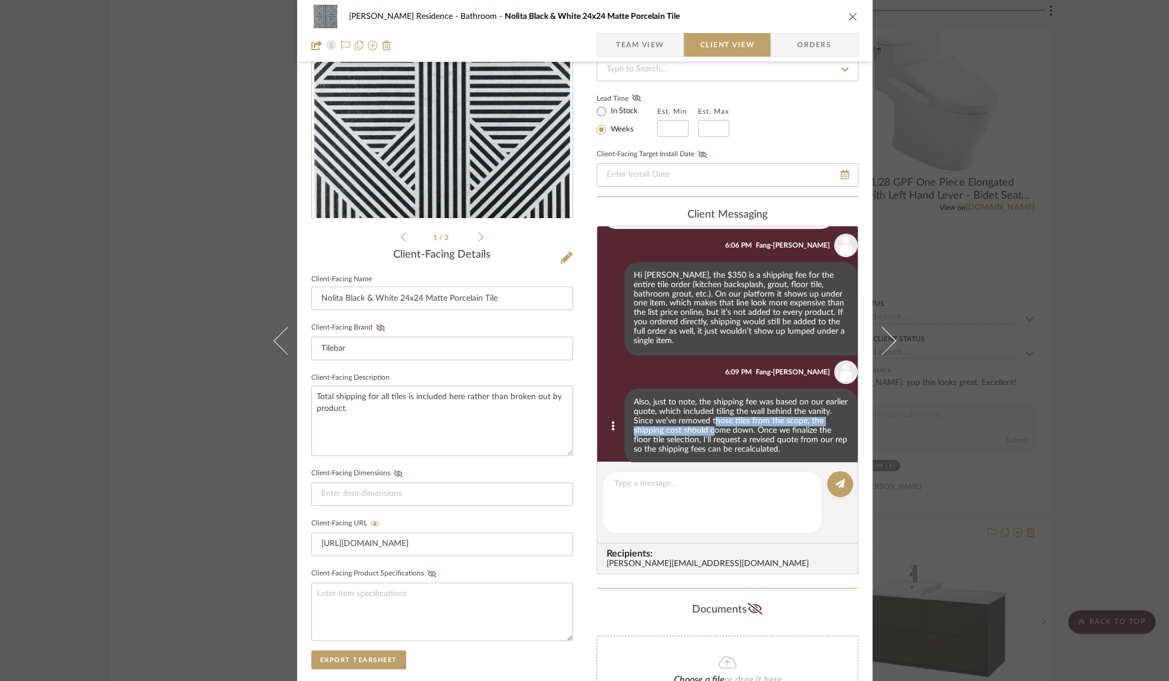
click at [703, 414] on div "Also, just to note, the shipping fee was based on our earlier quote, which incl…" at bounding box center [740, 426] width 233 height 75
drag, startPoint x: 722, startPoint y: 409, endPoint x: 720, endPoint y: 425, distance: 16.6
click at [720, 425] on div "Also, just to note, the shipping fee was based on our earlier quote, which incl…" at bounding box center [740, 426] width 233 height 75
drag, startPoint x: 674, startPoint y: 422, endPoint x: 774, endPoint y: 420, distance: 100.2
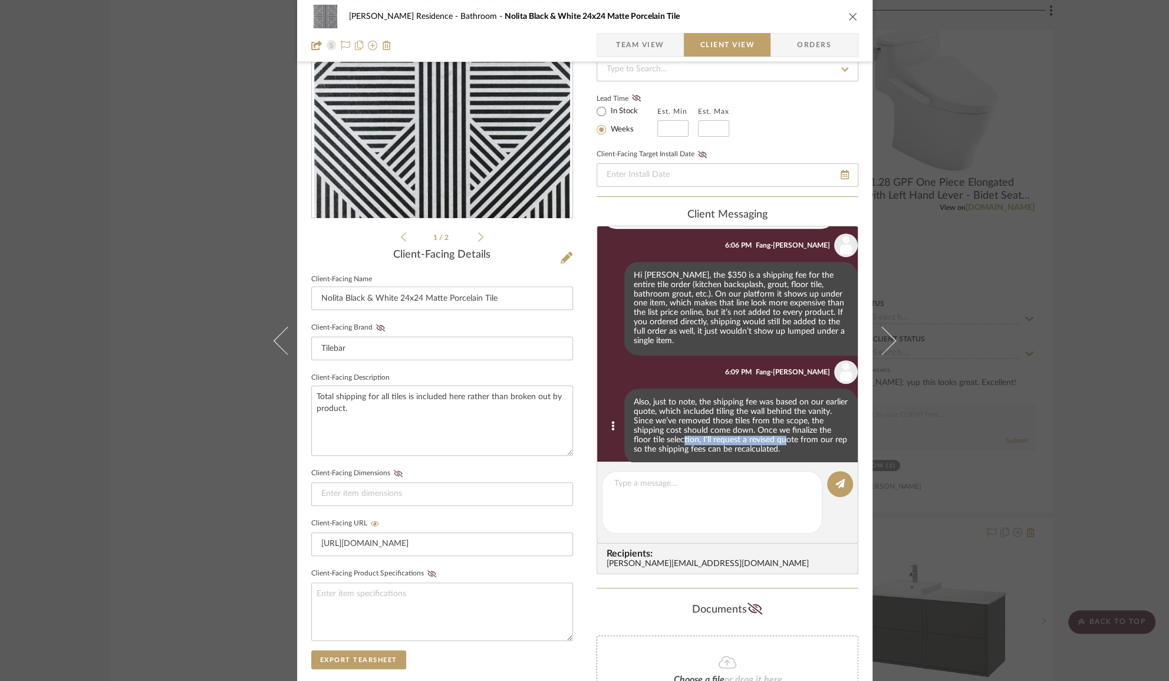
click at [774, 420] on div "Also, just to note, the shipping fee was based on our earlier quote, which incl…" at bounding box center [740, 426] width 233 height 75
drag, startPoint x: 725, startPoint y: 440, endPoint x: 657, endPoint y: 431, distance: 69.0
click at [657, 431] on div "Also, just to note, the shipping fee was based on our earlier quote, which incl…" at bounding box center [740, 426] width 233 height 75
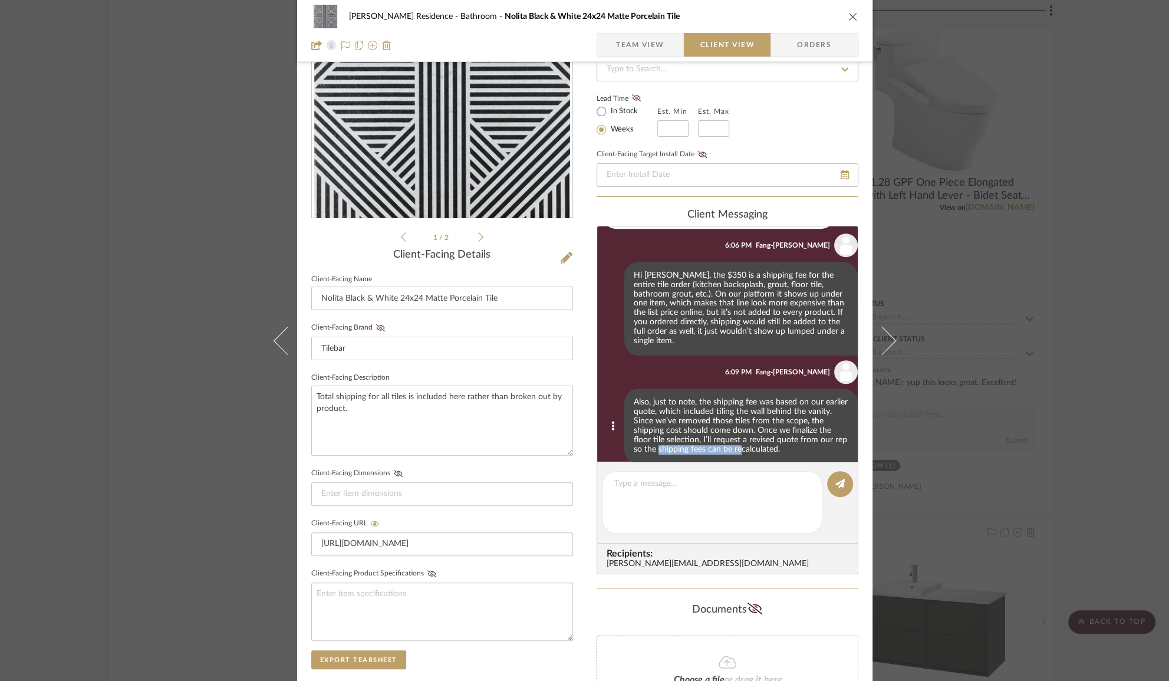
drag, startPoint x: 649, startPoint y: 432, endPoint x: 731, endPoint y: 432, distance: 81.4
click at [729, 432] on div "Also, just to note, the shipping fee was based on our earlier quote, which incl…" at bounding box center [740, 426] width 233 height 75
click at [731, 432] on div "Also, just to note, the shipping fee was based on our earlier quote, which incl…" at bounding box center [740, 426] width 233 height 75
click at [1096, 377] on div "[PERSON_NAME] Residence Bathroom Nolita Black & White 24x24 Matte Porcelain Til…" at bounding box center [584, 340] width 1169 height 681
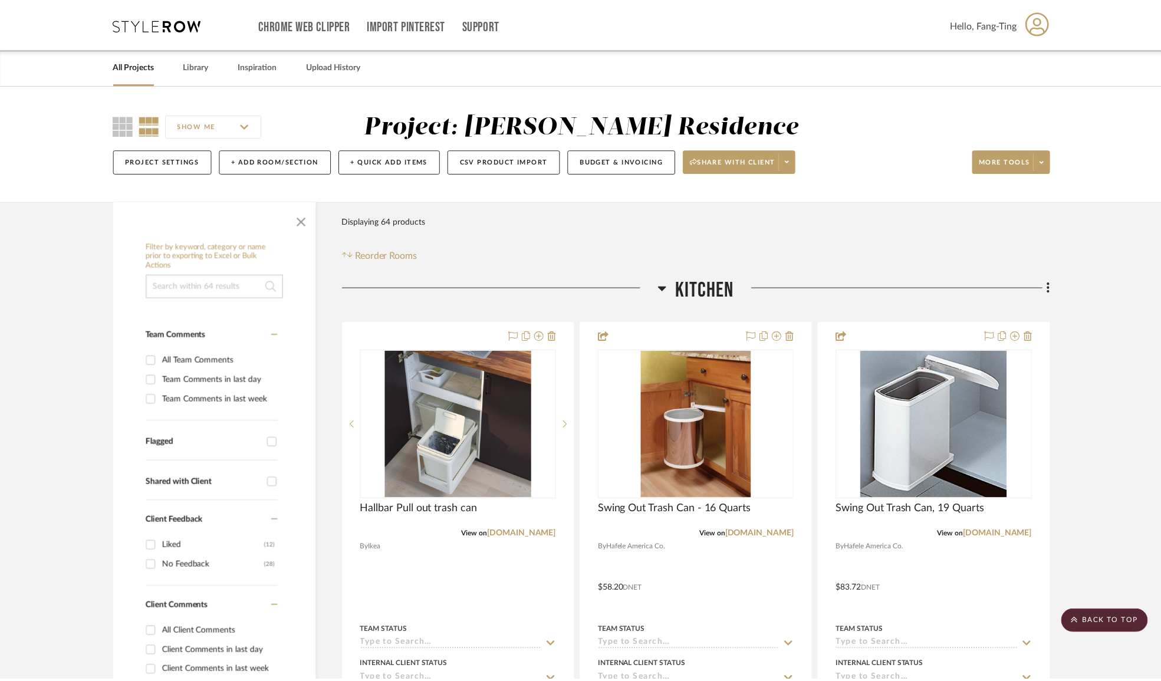
scroll to position [3570, 0]
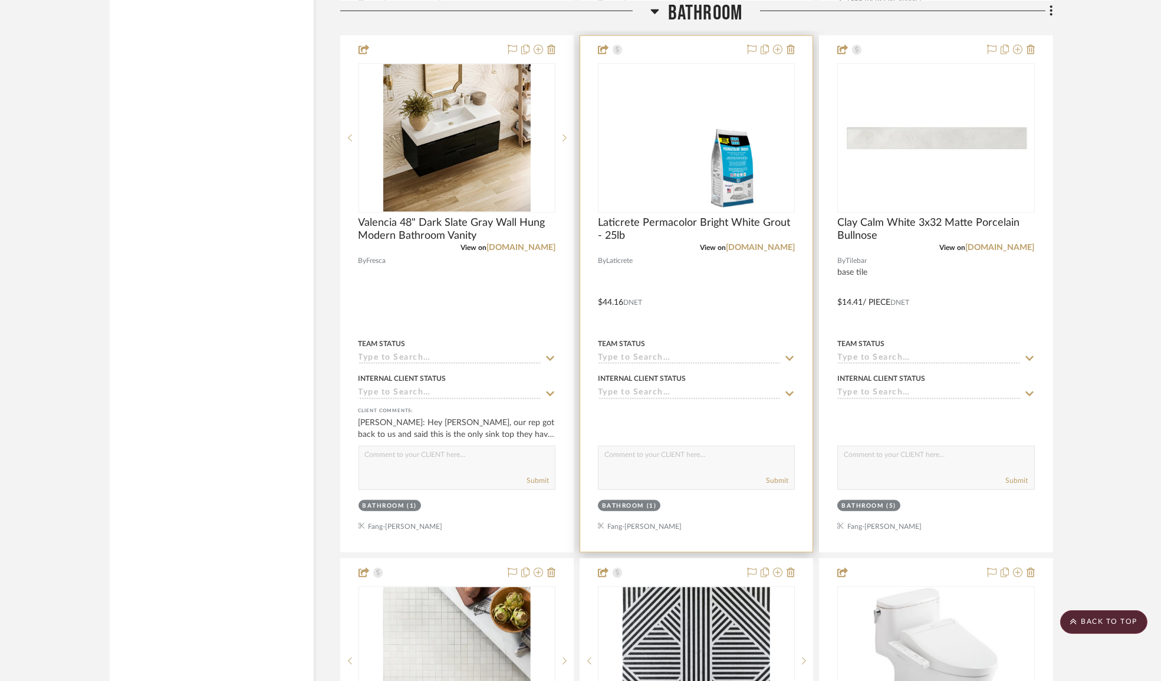
scroll to position [2980, 0]
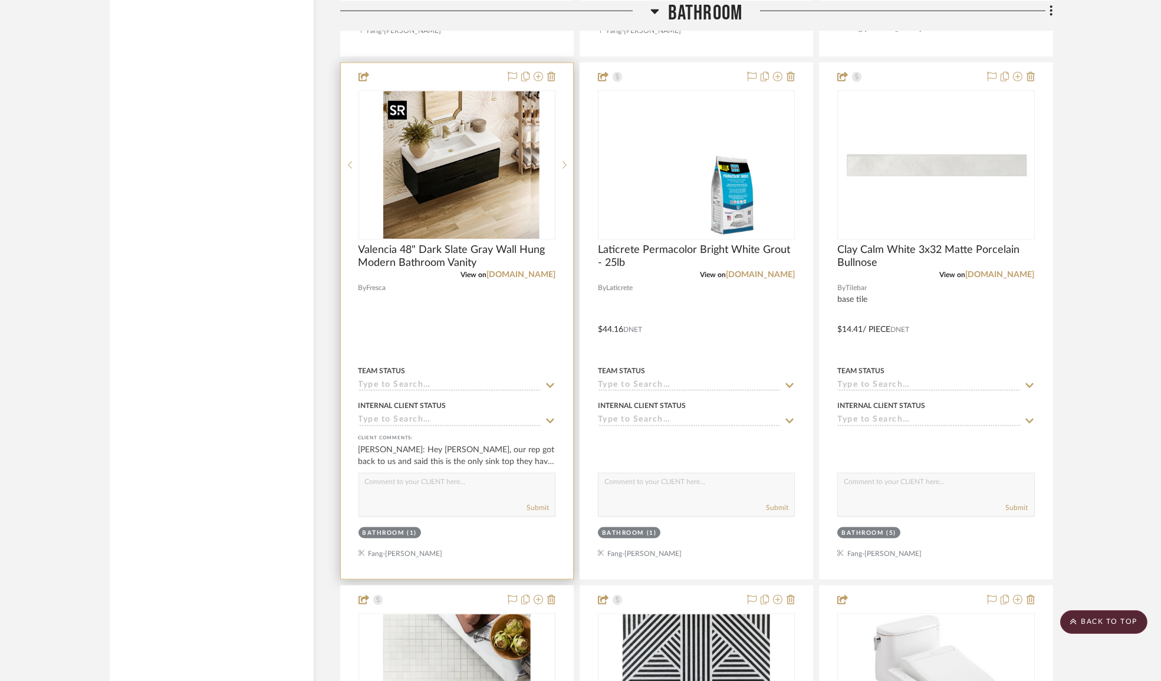
click at [456, 166] on img "0" at bounding box center [465, 164] width 147 height 147
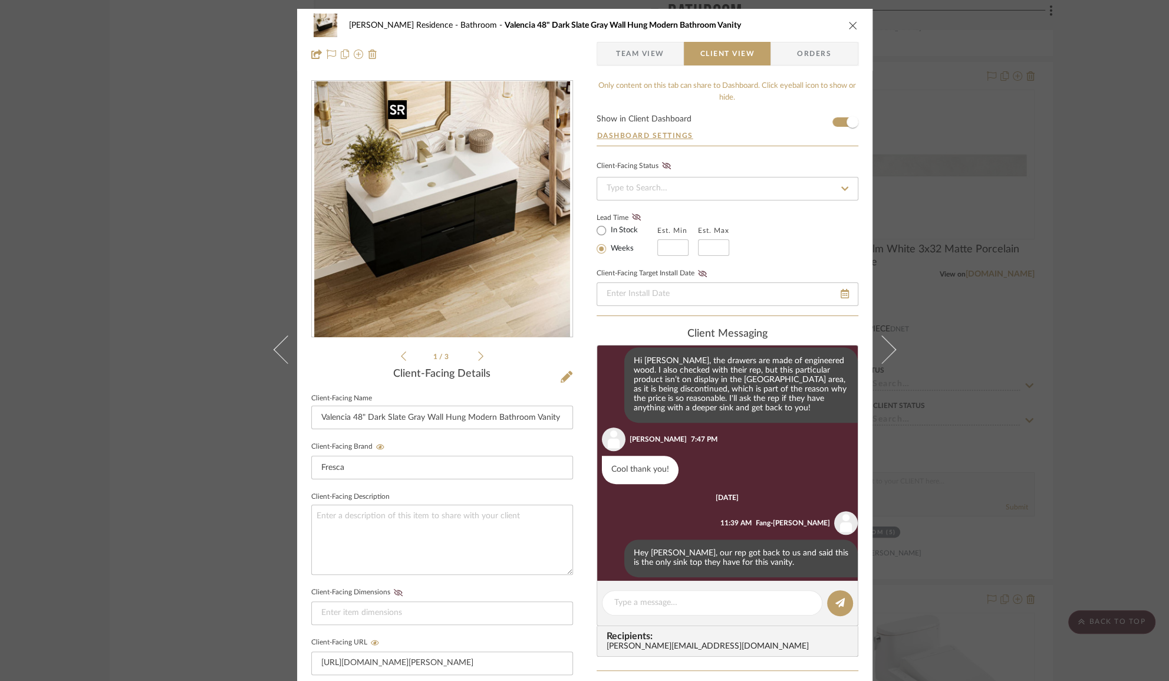
scroll to position [611, 0]
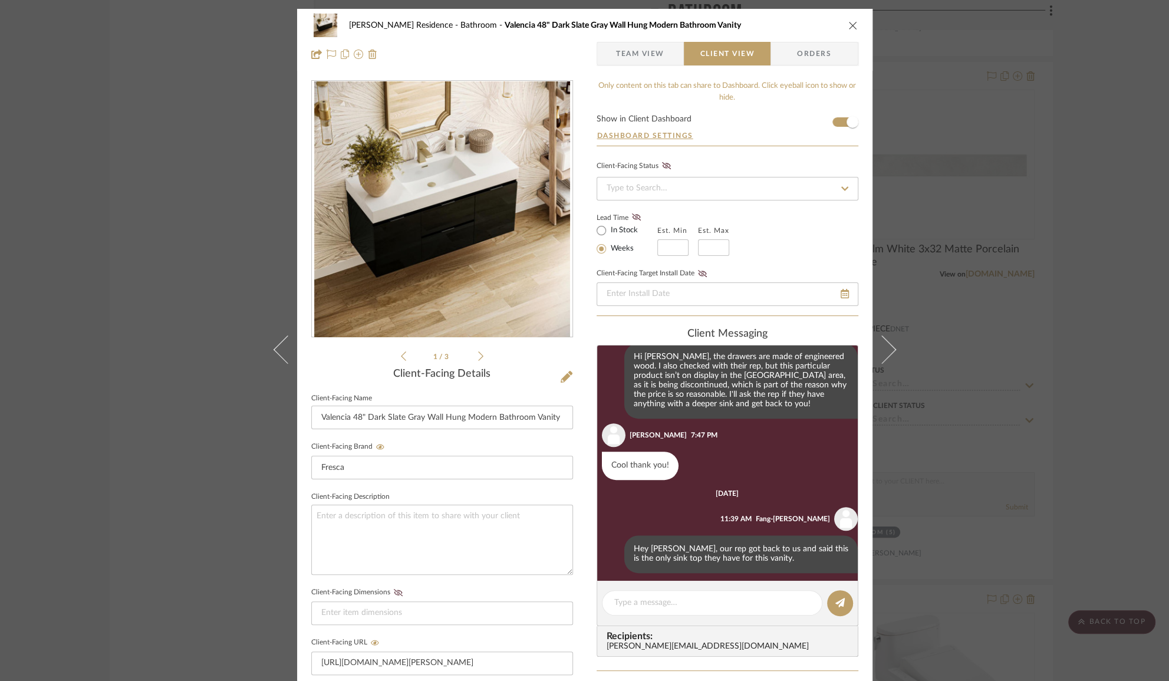
click at [852, 28] on icon "close" at bounding box center [852, 25] width 9 height 9
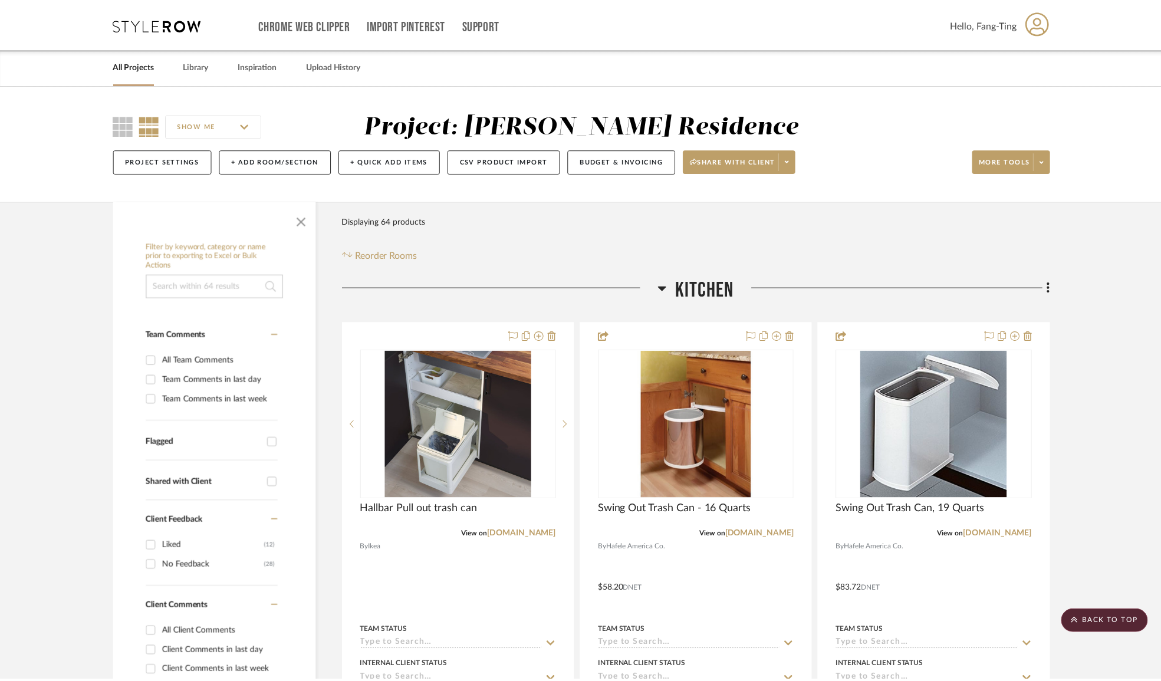
scroll to position [2980, 0]
